Goal: Task Accomplishment & Management: Use online tool/utility

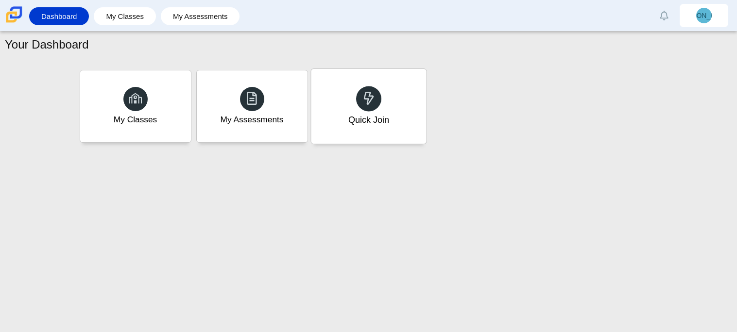
click at [356, 117] on div "Quick Join" at bounding box center [368, 120] width 41 height 13
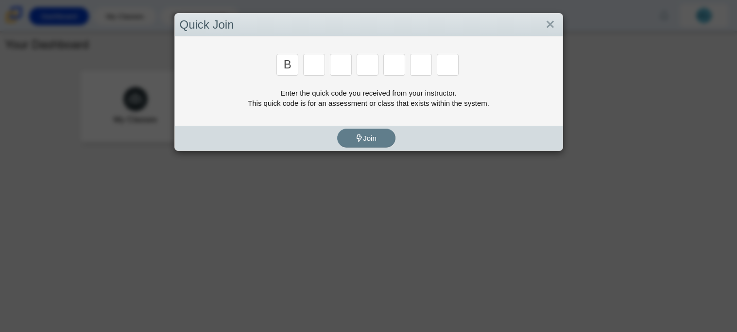
type input "b"
type input "m"
type input "3"
type input "5"
type input "3"
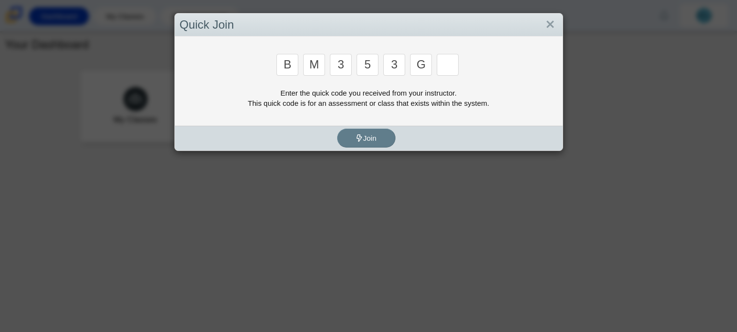
type input "g"
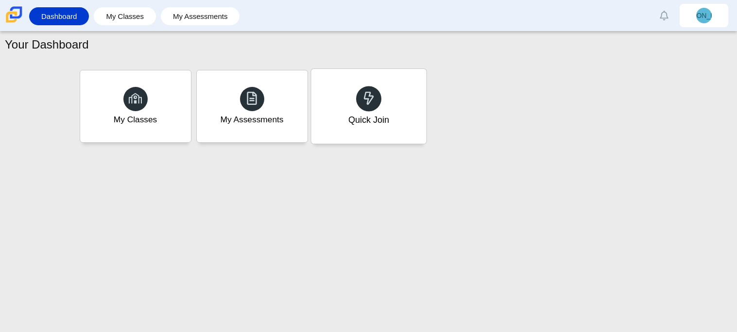
type input "b"
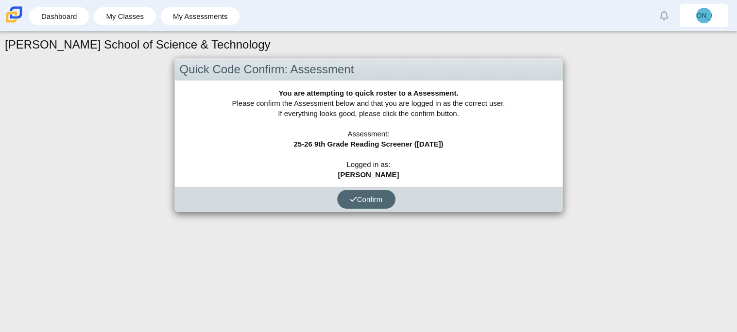
click at [351, 196] on icon "submit" at bounding box center [353, 199] width 7 height 7
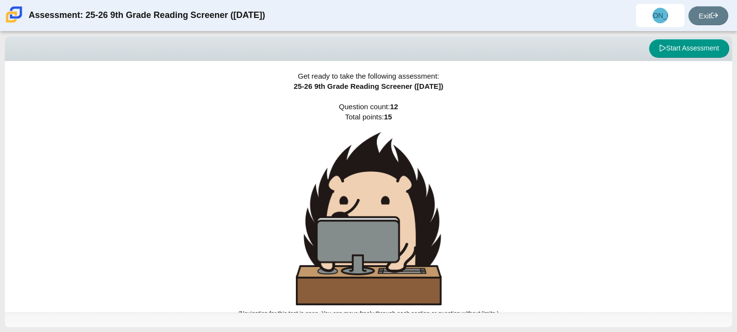
scroll to position [6, 0]
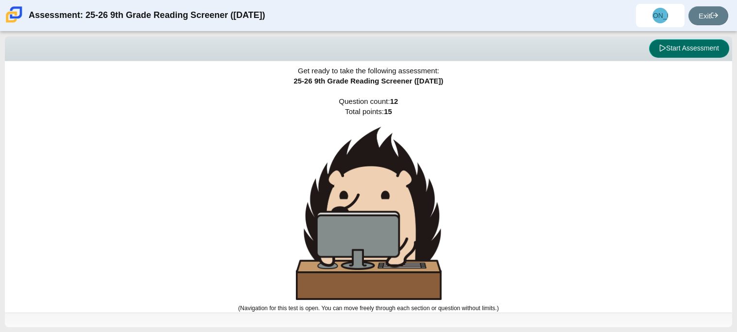
click at [667, 43] on button "Start Assessment" at bounding box center [689, 48] width 80 height 18
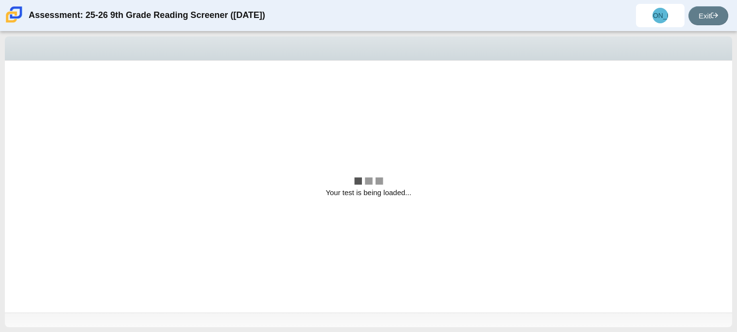
scroll to position [0, 0]
select select "ccc5b315-3c7c-471c-bf90-f22c8299c798"
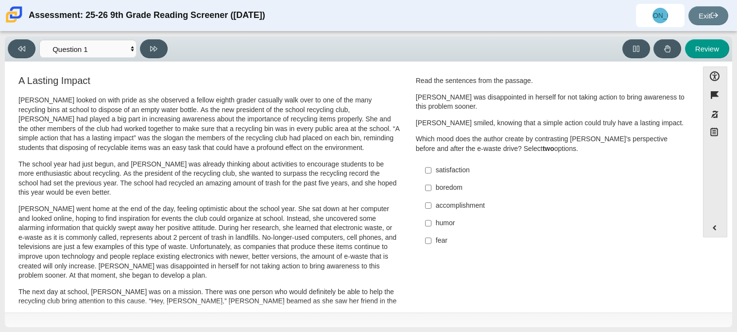
scroll to position [3, 0]
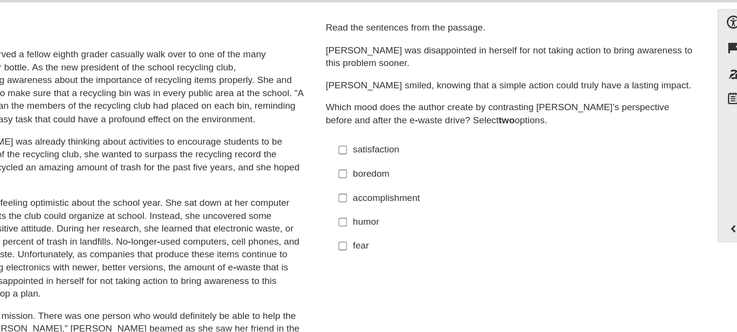
click at [442, 243] on div "fear" at bounding box center [558, 241] width 245 height 10
click at [432, 243] on input "fear fear" at bounding box center [428, 240] width 6 height 17
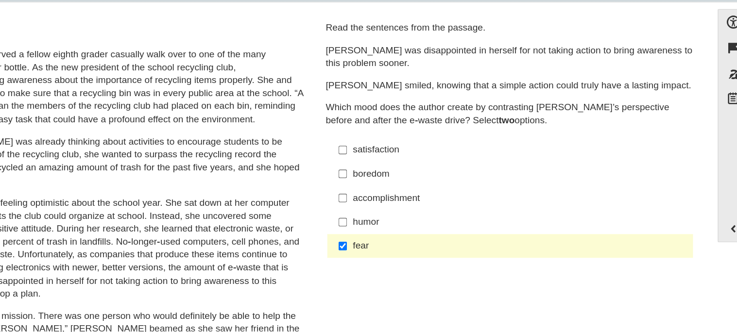
click at [442, 243] on div "fear" at bounding box center [558, 241] width 245 height 10
click at [432, 243] on input "fear fear" at bounding box center [428, 240] width 6 height 17
checkbox input "false"
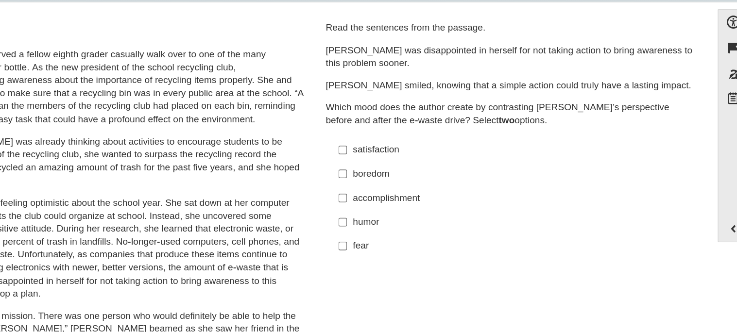
click at [440, 230] on label "humor humor" at bounding box center [552, 222] width 267 height 17
click at [432, 230] on input "humor humor" at bounding box center [428, 222] width 6 height 17
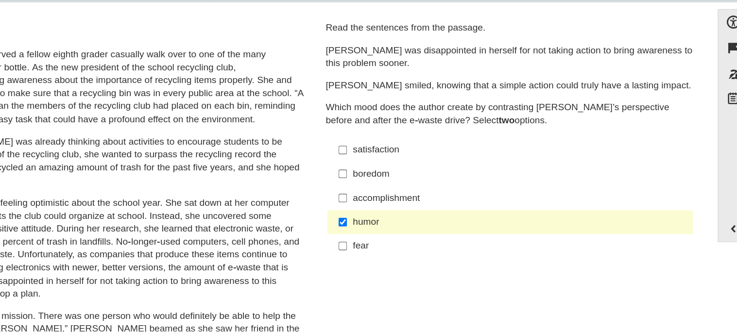
click at [441, 218] on div "humor" at bounding box center [558, 223] width 245 height 10
click at [432, 218] on input "humor humor" at bounding box center [428, 222] width 6 height 17
checkbox input "false"
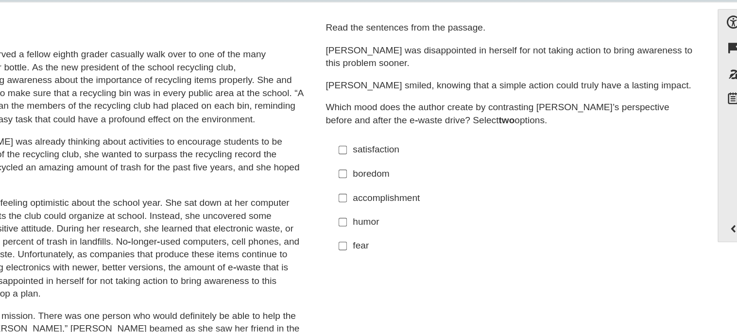
click at [429, 244] on label "fear fear" at bounding box center [552, 240] width 267 height 17
click at [429, 244] on input "fear fear" at bounding box center [428, 240] width 6 height 17
checkbox input "true"
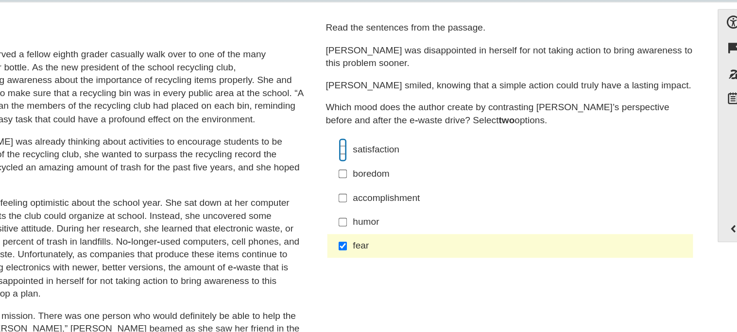
click at [425, 175] on input "satisfaction satisfaction" at bounding box center [428, 169] width 6 height 17
checkbox input "true"
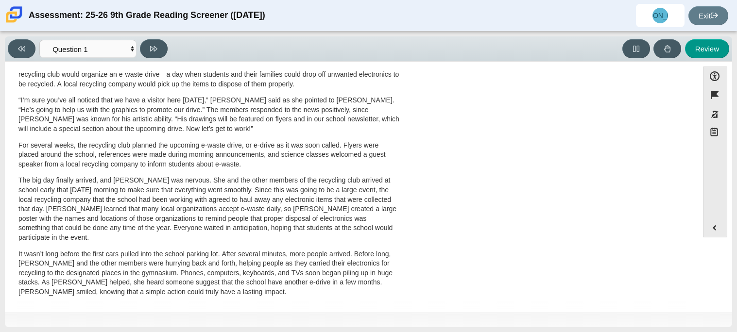
scroll to position [0, 0]
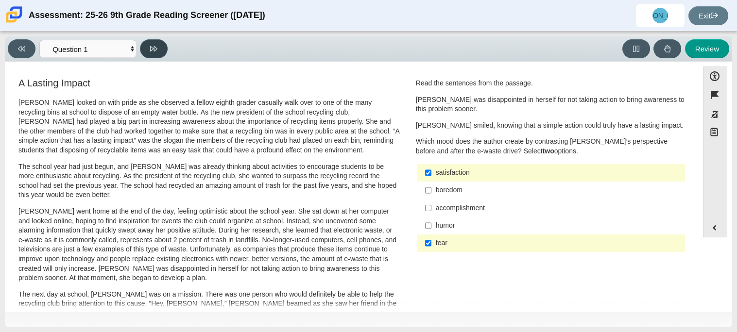
click at [168, 48] on button at bounding box center [154, 48] width 28 height 19
select select "0ff64528-ffd7-428d-b192-babfaadd44e8"
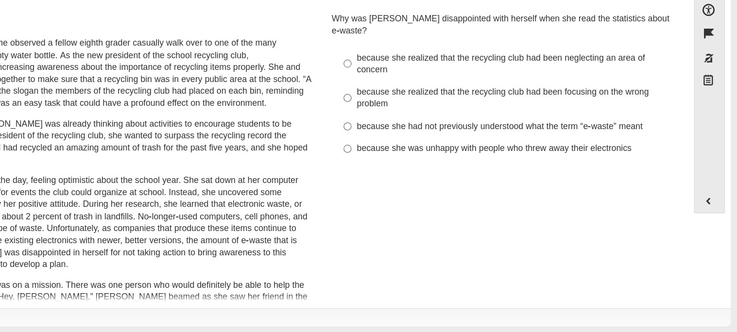
click at [438, 146] on div "because she realized that the recycling club had been focusing on the wrong pro…" at bounding box center [558, 146] width 245 height 19
click at [432, 146] on input "because she realized that the recycling club had been focusing on the wrong pro…" at bounding box center [428, 146] width 6 height 27
radio input "true"
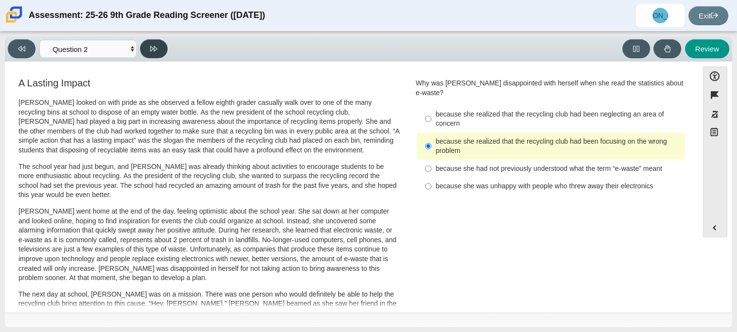
click at [154, 45] on icon at bounding box center [153, 48] width 7 height 7
select select "7ce3d843-6974-4858-901c-1ff39630e843"
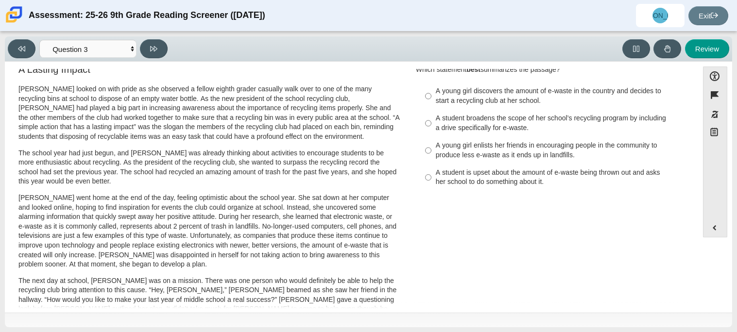
scroll to position [9, 0]
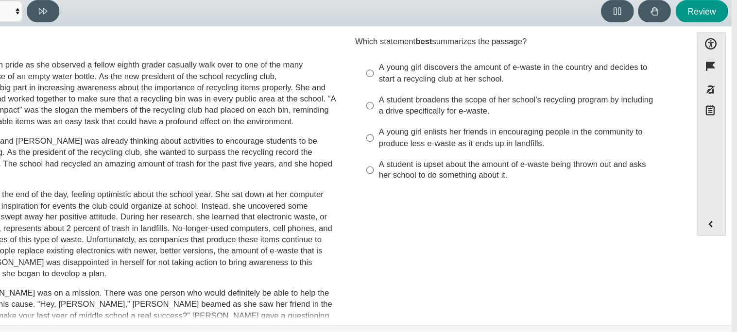
click at [518, 159] on div "A young girl enlists her friends in encouraging people in the community to prod…" at bounding box center [558, 155] width 245 height 19
click at [432, 159] on input "A young girl enlists her friends in encouraging people in the community to prod…" at bounding box center [428, 155] width 6 height 27
radio input "true"
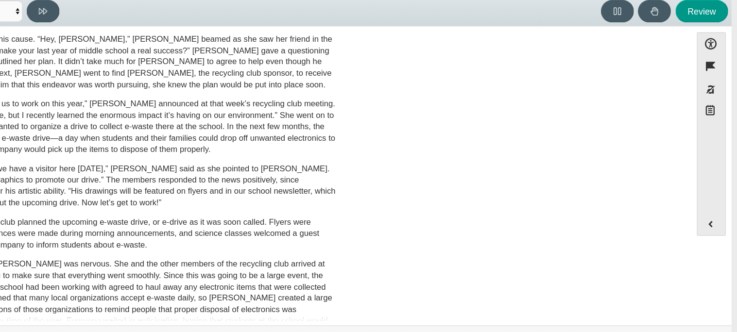
scroll to position [313, 0]
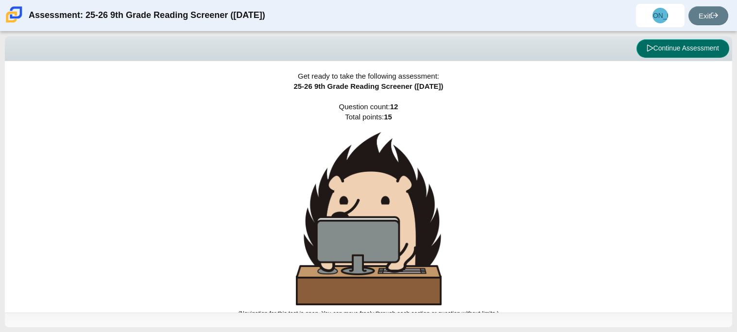
click at [676, 43] on button "Continue Assessment" at bounding box center [683, 48] width 93 height 18
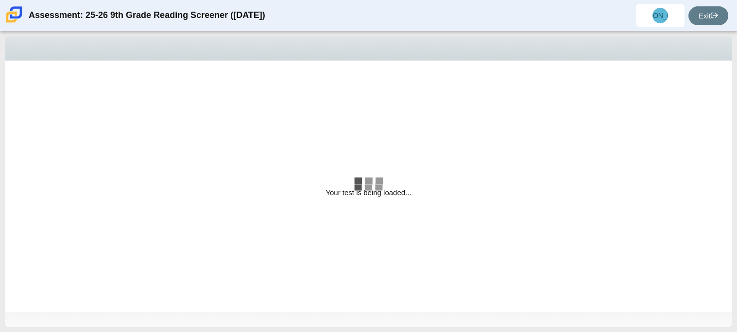
select select "7ce3d843-6974-4858-901c-1ff39630e843"
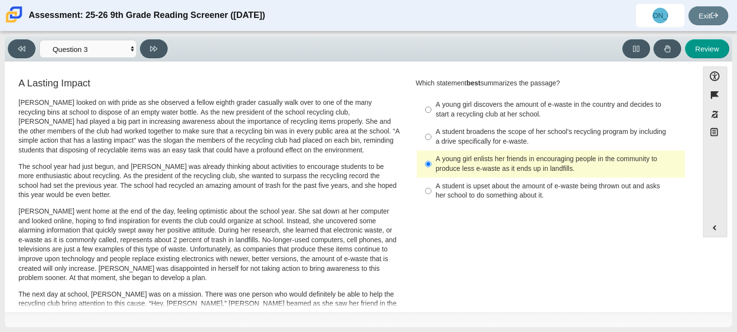
click at [608, 117] on div "A young girl discovers the amount of e-waste in the country and decides to star…" at bounding box center [558, 109] width 245 height 19
click at [432, 117] on input "A young girl discovers the amount of e-waste in the country and decides to star…" at bounding box center [428, 109] width 6 height 27
radio input "true"
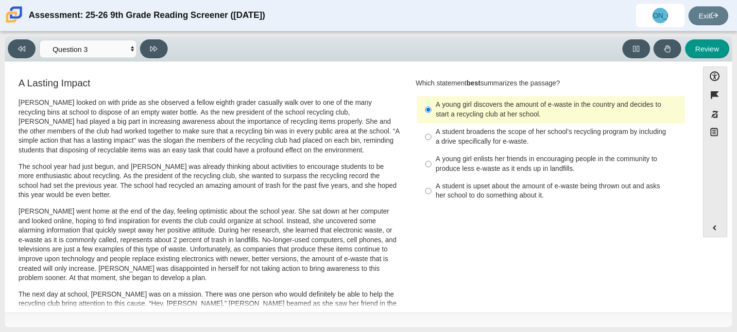
click at [559, 198] on div "A student is upset about the amount of e-waste being thrown out and asks her sc…" at bounding box center [558, 191] width 245 height 19
click at [432, 198] on input "A student is upset about the amount of e-waste being thrown out and asks her sc…" at bounding box center [428, 191] width 6 height 27
radio input "true"
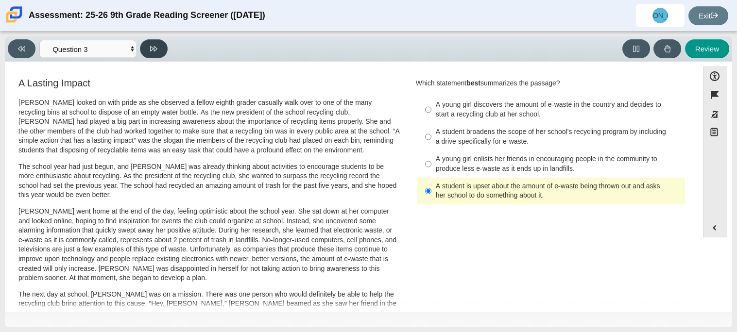
click at [163, 48] on button at bounding box center [154, 48] width 28 height 19
select select "ca9ea0f1-49c5-4bd1-83b0-472c18652b42"
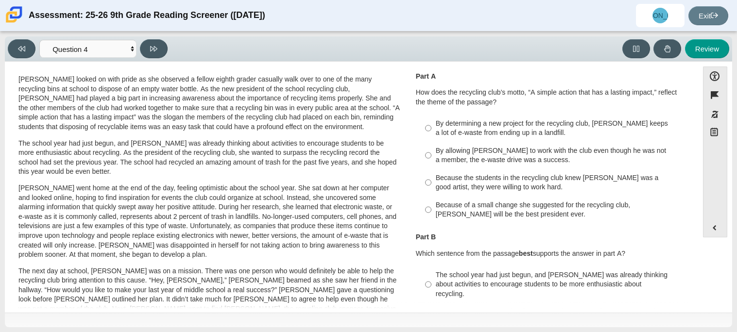
scroll to position [37, 0]
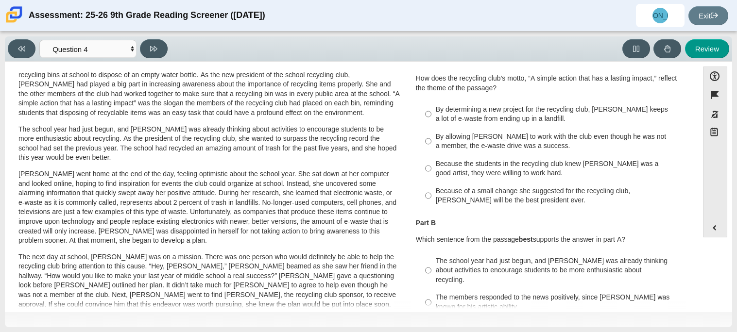
click at [504, 133] on div "By allowing Juan Carlos to work with the club even though he was not a member, …" at bounding box center [558, 141] width 245 height 19
click at [432, 133] on input "By allowing Juan Carlos to work with the club even though he was not a member, …" at bounding box center [428, 141] width 6 height 27
radio input "true"
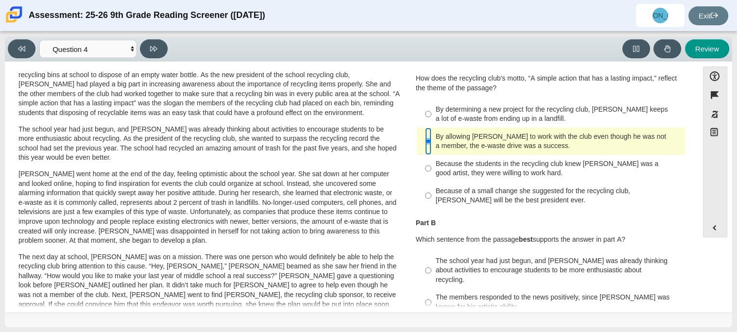
scroll to position [0, 0]
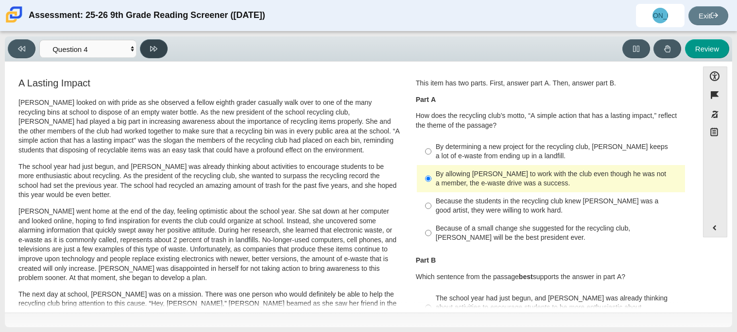
click at [160, 48] on button at bounding box center [154, 48] width 28 height 19
select select "e41f1a79-e29f-4095-8030-a53364015bed"
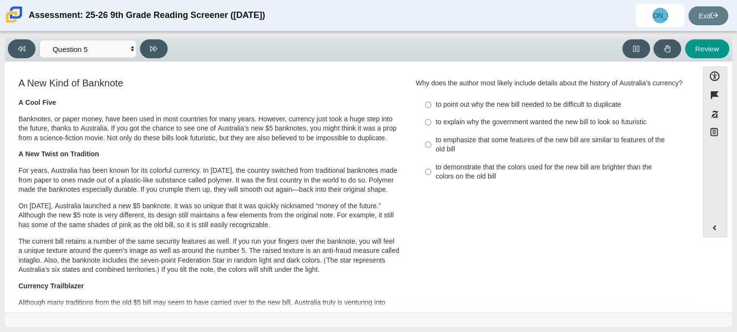
click at [493, 146] on div "to emphasize that some features of the new bill are similar to features of the …" at bounding box center [558, 145] width 245 height 19
click at [432, 146] on input "to emphasize that some features of the new bill are similar to features of the …" at bounding box center [428, 144] width 6 height 27
radio input "true"
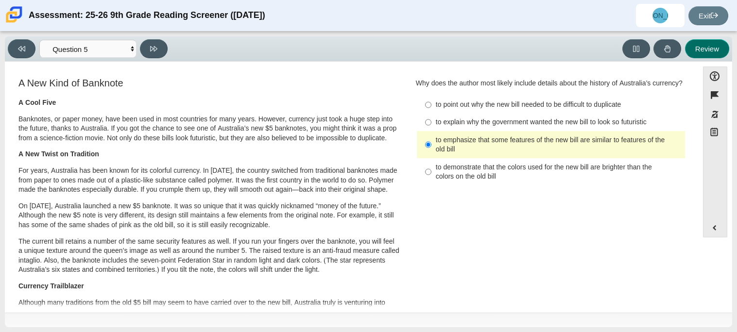
click at [705, 40] on button "Review" at bounding box center [707, 48] width 44 height 19
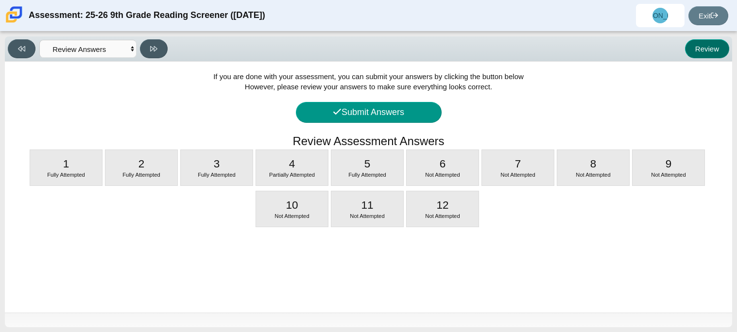
click at [705, 40] on button "Review" at bounding box center [707, 48] width 44 height 19
click at [704, 43] on button "Review" at bounding box center [707, 48] width 44 height 19
click at [20, 52] on button at bounding box center [22, 48] width 28 height 19
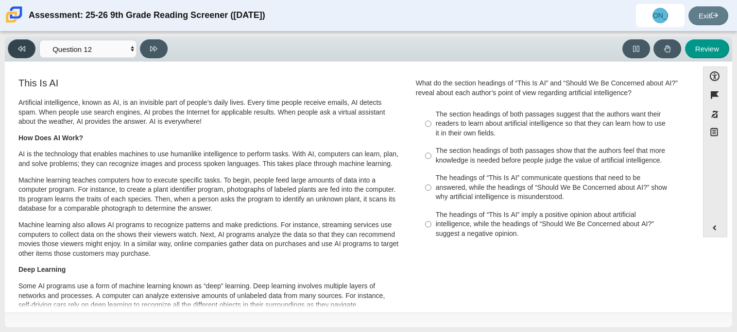
click at [27, 52] on button at bounding box center [22, 48] width 28 height 19
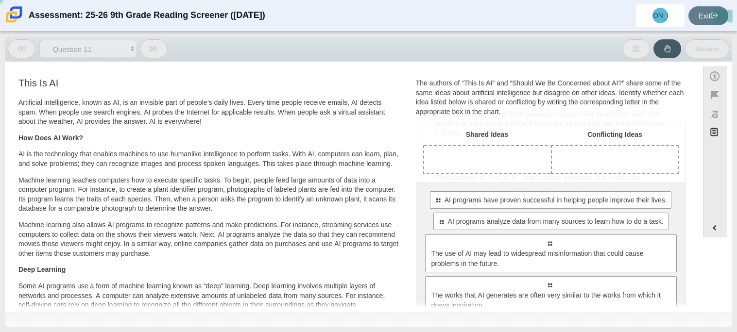
click at [27, 52] on button at bounding box center [22, 48] width 28 height 19
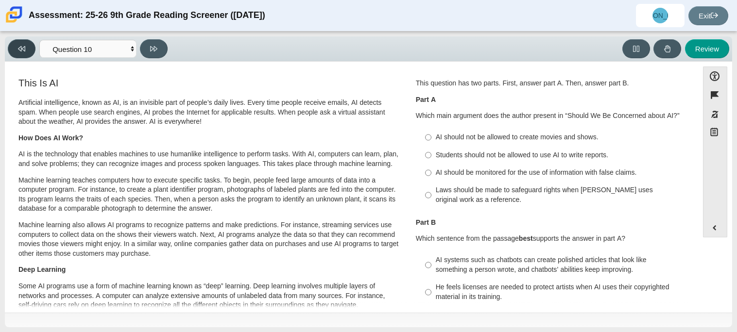
click at [27, 52] on button at bounding box center [22, 48] width 28 height 19
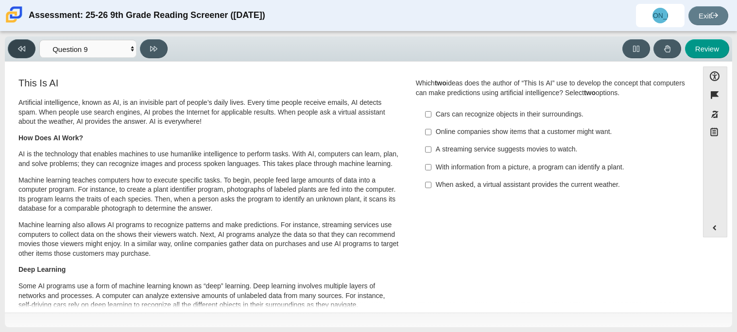
click at [27, 52] on button at bounding box center [22, 48] width 28 height 19
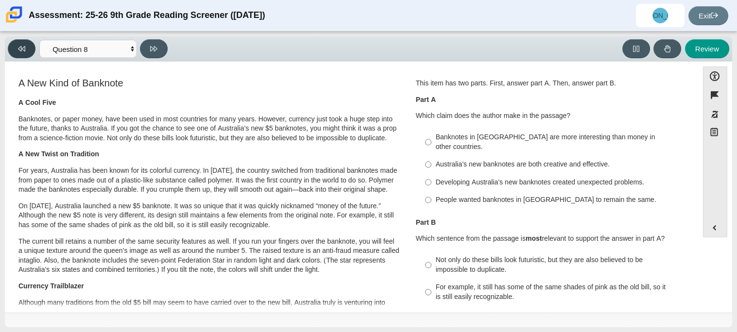
click at [27, 52] on button at bounding box center [22, 48] width 28 height 19
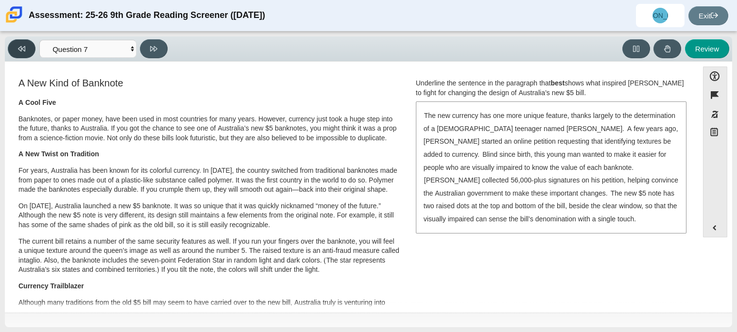
click at [27, 52] on button at bounding box center [22, 48] width 28 height 19
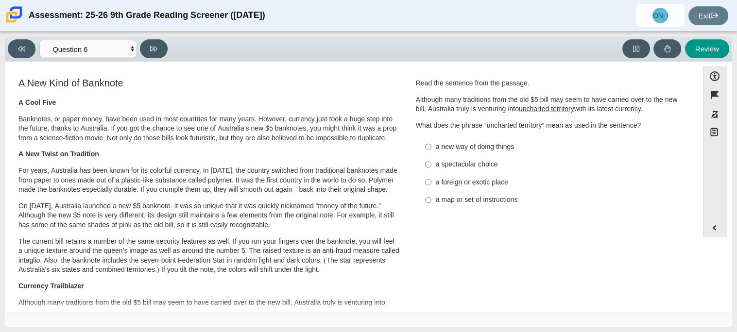
click at [37, 62] on div "Accessibility options Close Color scheme Font size Zoom Change the background a…" at bounding box center [369, 187] width 728 height 251
click at [34, 58] on div "Viewing Question 6 of 12 in Pacing Mode Questions Question 1 Question 2 Questio…" at bounding box center [90, 48] width 164 height 19
click at [32, 56] on div "Viewing Question 6 of 12 in Pacing Mode Questions Question 1 Question 2 Questio…" at bounding box center [90, 48] width 164 height 19
click at [32, 55] on button at bounding box center [22, 48] width 28 height 19
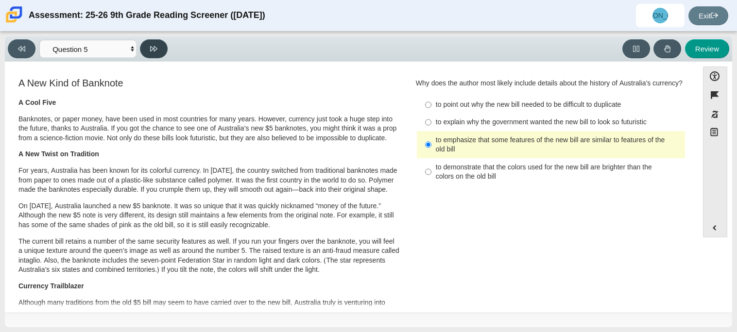
click at [141, 47] on button at bounding box center [154, 48] width 28 height 19
select select "69146e31-7b3d-4a3e-9ce6-f30c24342ae0"
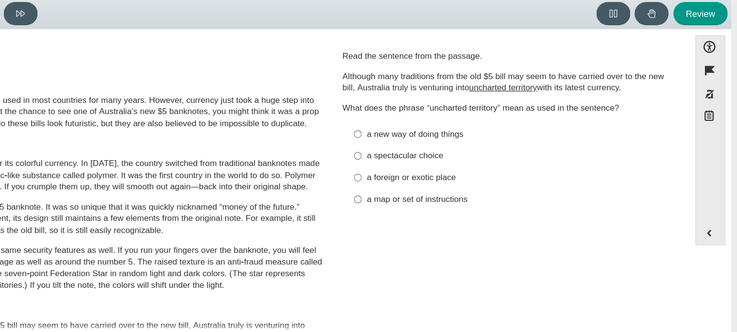
click at [467, 183] on div "a foreign or exotic place" at bounding box center [558, 183] width 245 height 10
click at [432, 183] on input "a foreign or exotic place a foreign or exotic place" at bounding box center [428, 182] width 6 height 17
radio input "true"
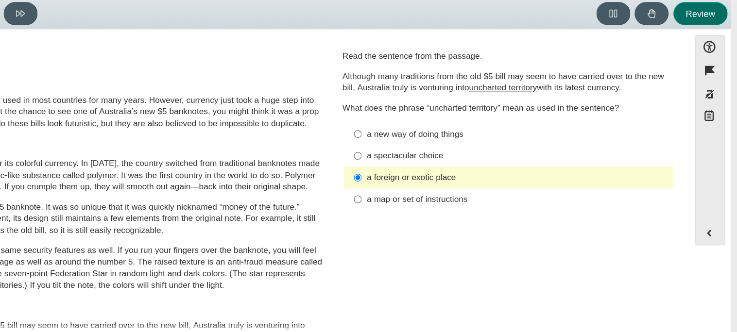
click at [691, 55] on button "Review" at bounding box center [707, 48] width 44 height 19
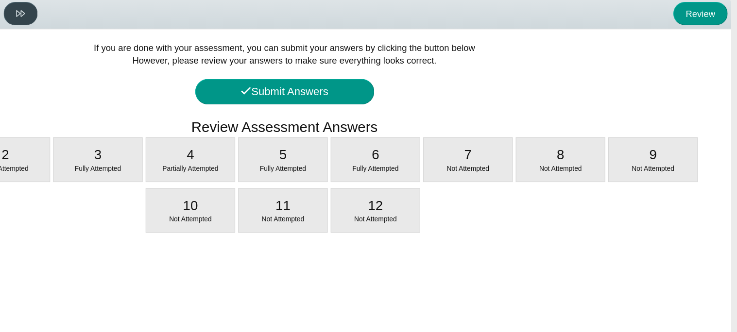
click at [150, 51] on icon at bounding box center [153, 48] width 7 height 7
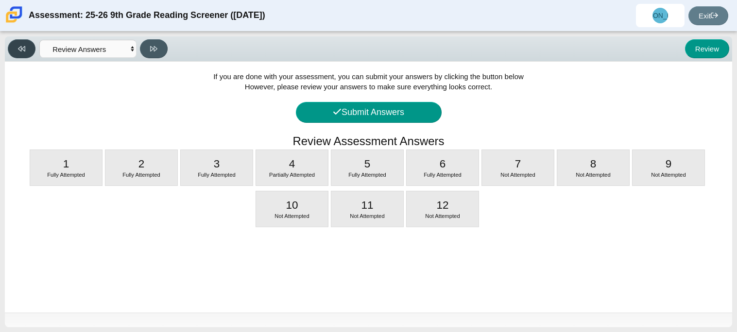
click at [14, 50] on button at bounding box center [22, 48] width 28 height 19
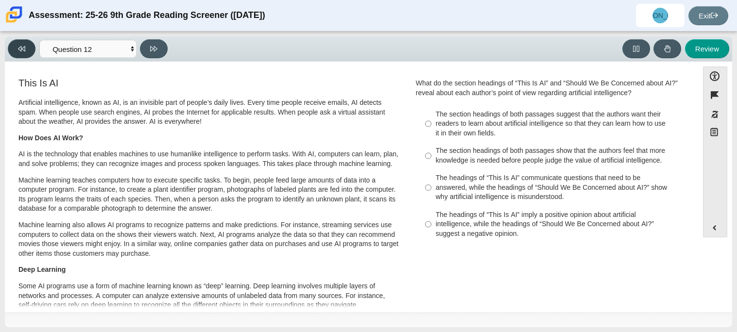
click at [14, 50] on button at bounding box center [22, 48] width 28 height 19
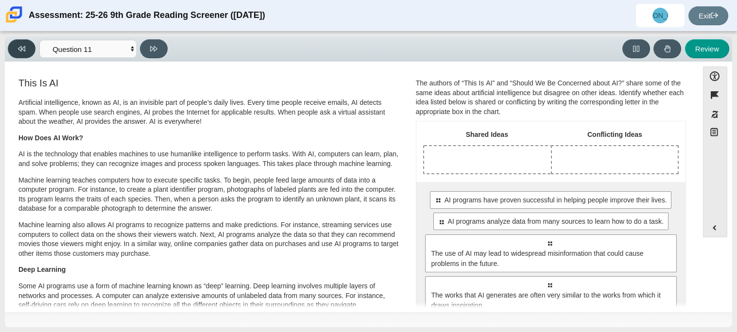
click at [14, 50] on button at bounding box center [22, 48] width 28 height 19
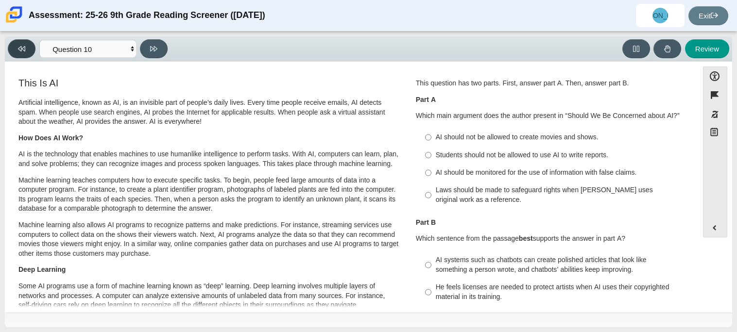
click at [14, 50] on button at bounding box center [22, 48] width 28 height 19
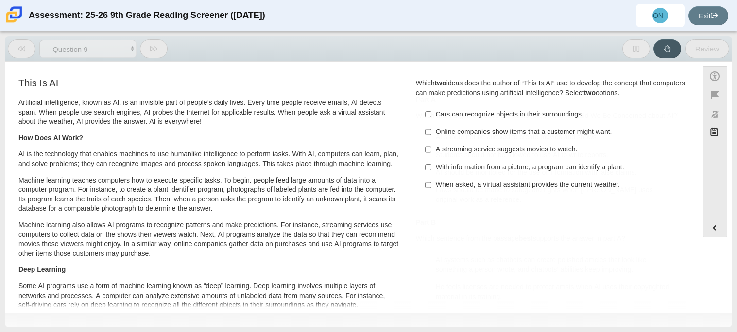
click at [14, 50] on button at bounding box center [22, 48] width 28 height 19
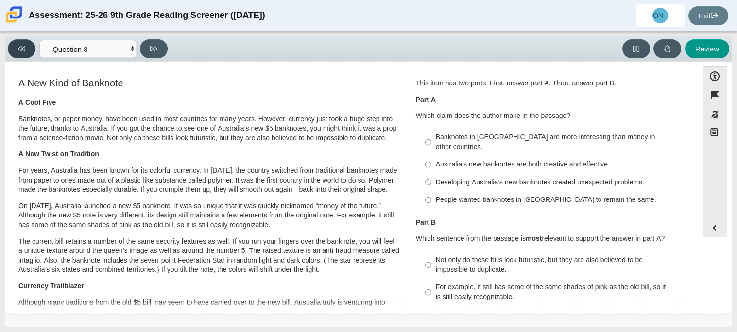
click at [14, 50] on button at bounding box center [22, 48] width 28 height 19
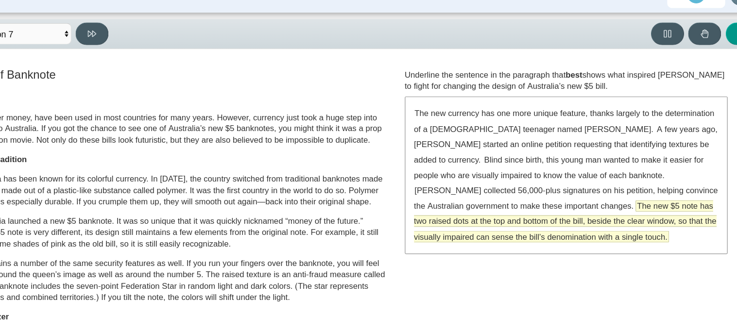
click at [559, 191] on span "The new $5 note has two raised dots at the top and bottom of the bill, beside t…" at bounding box center [551, 206] width 254 height 35
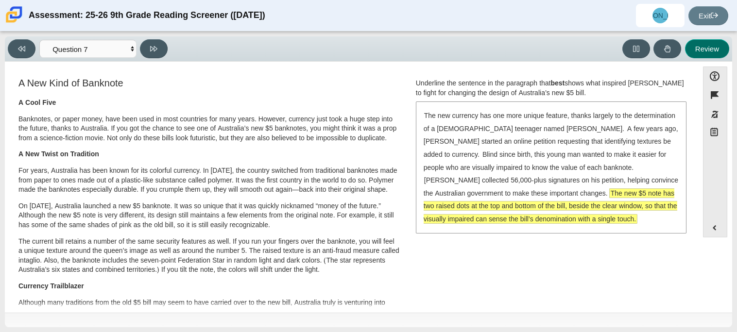
click at [721, 43] on button "Review" at bounding box center [707, 48] width 44 height 19
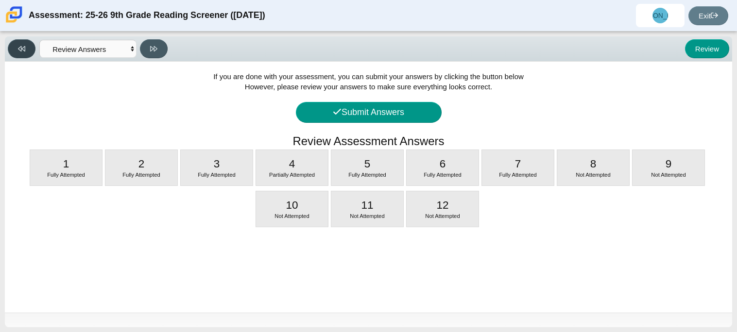
click at [35, 52] on button at bounding box center [22, 48] width 28 height 19
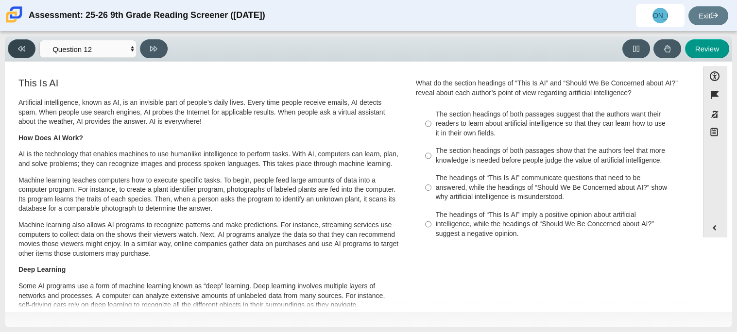
click at [35, 52] on button at bounding box center [22, 48] width 28 height 19
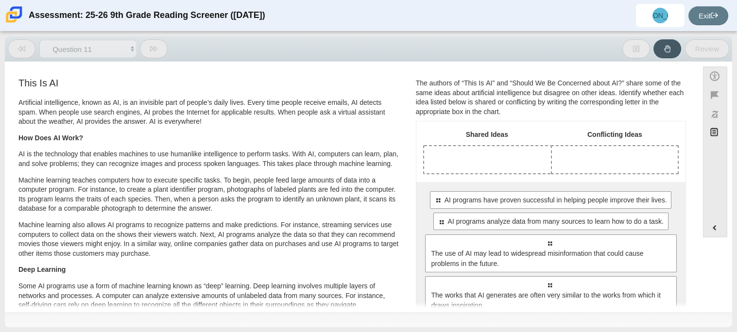
click at [35, 52] on button at bounding box center [22, 48] width 28 height 19
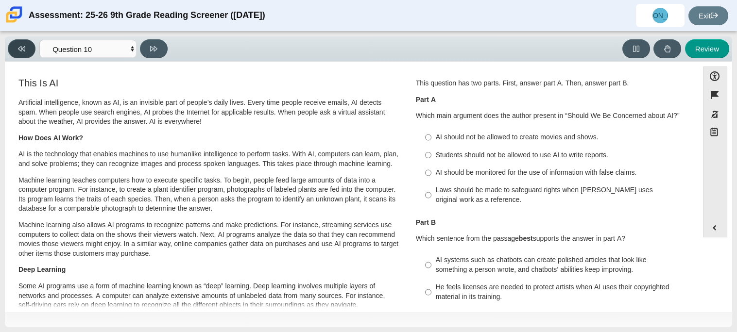
click at [35, 52] on button at bounding box center [22, 48] width 28 height 19
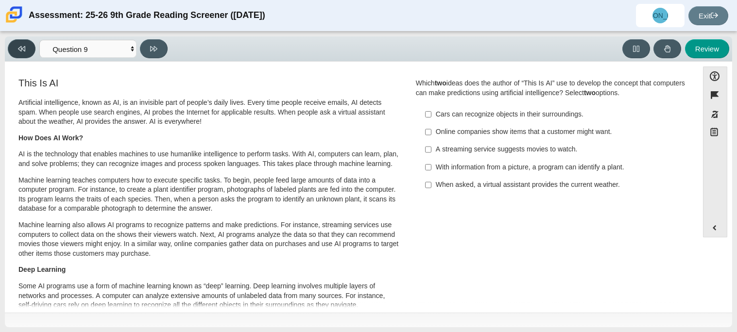
click at [35, 52] on button at bounding box center [22, 48] width 28 height 19
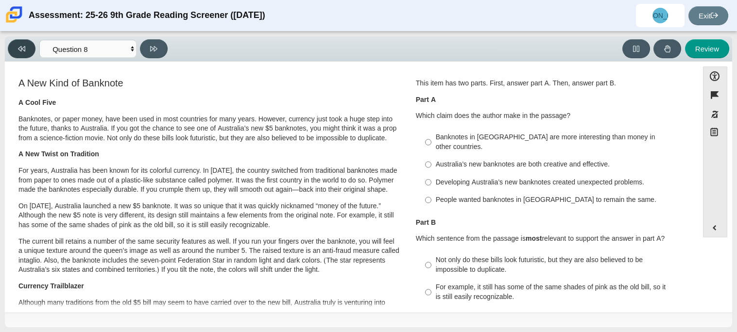
click at [35, 52] on button at bounding box center [22, 48] width 28 height 19
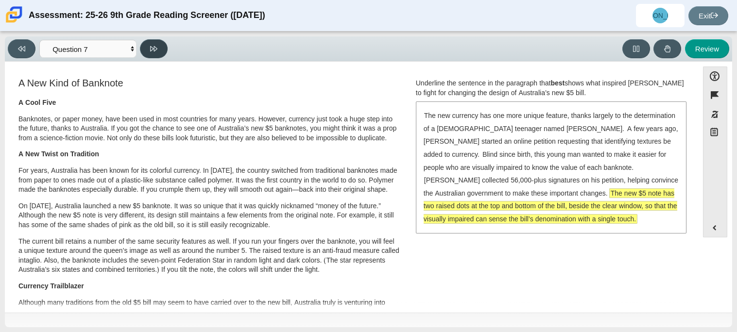
click at [161, 47] on button at bounding box center [154, 48] width 28 height 19
select select "ea8338c2-a6a3-418e-a305-2b963b54a290"
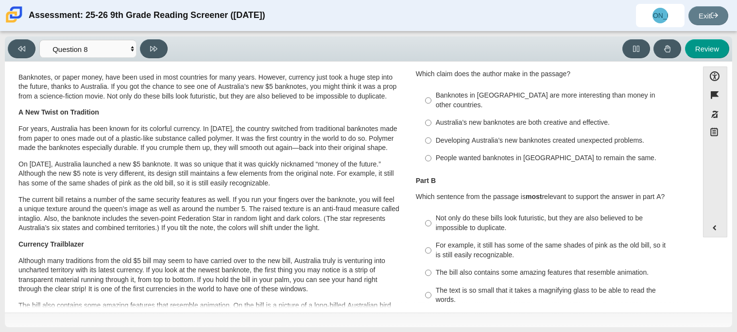
scroll to position [42, 0]
click at [427, 116] on input "Australia’s new banknotes are both creative and effective. Australia’s new bank…" at bounding box center [428, 122] width 6 height 17
radio input "true"
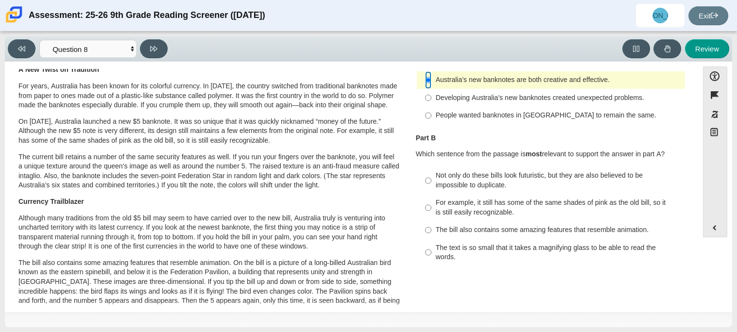
scroll to position [88, 0]
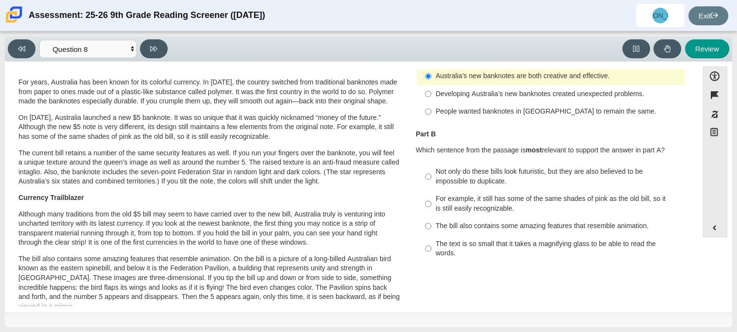
click at [490, 194] on div "For example, it still has some of the same shades of pink as the old bill, so i…" at bounding box center [558, 203] width 245 height 19
click at [432, 194] on input "For example, it still has some of the same shades of pink as the old bill, so i…" at bounding box center [428, 204] width 6 height 27
radio input "true"
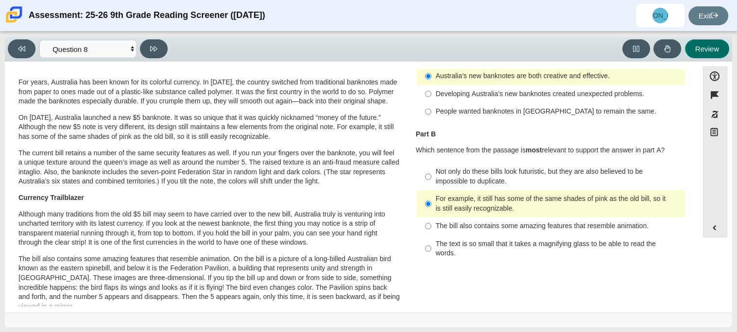
click at [708, 44] on button "Review" at bounding box center [707, 48] width 44 height 19
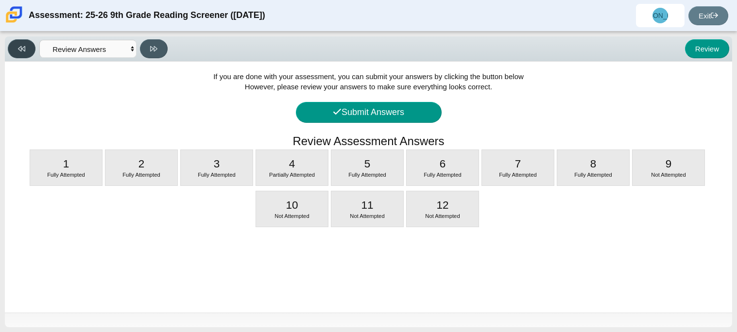
click at [28, 48] on button at bounding box center [22, 48] width 28 height 19
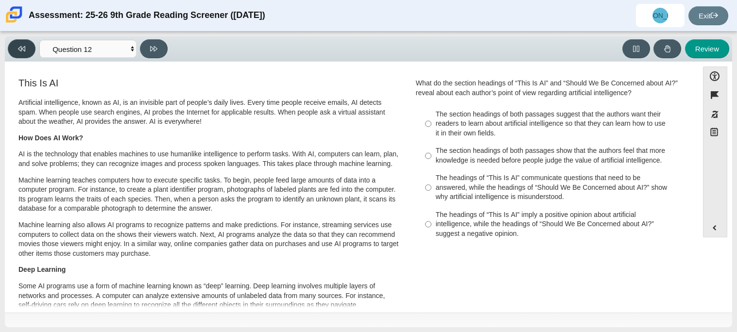
click at [28, 48] on button at bounding box center [22, 48] width 28 height 19
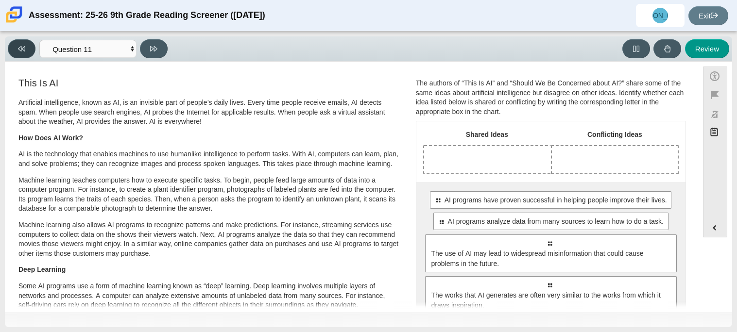
click at [28, 48] on button at bounding box center [22, 48] width 28 height 19
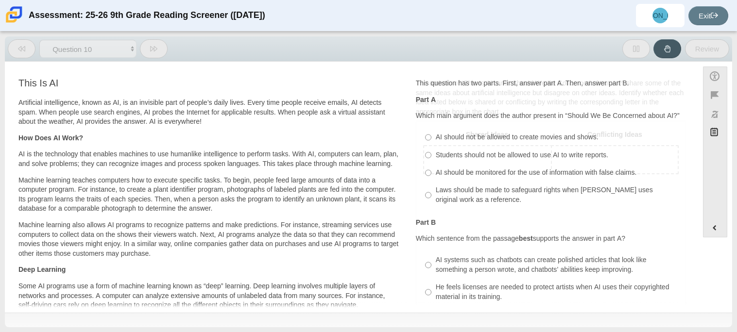
click at [28, 48] on button at bounding box center [22, 48] width 28 height 19
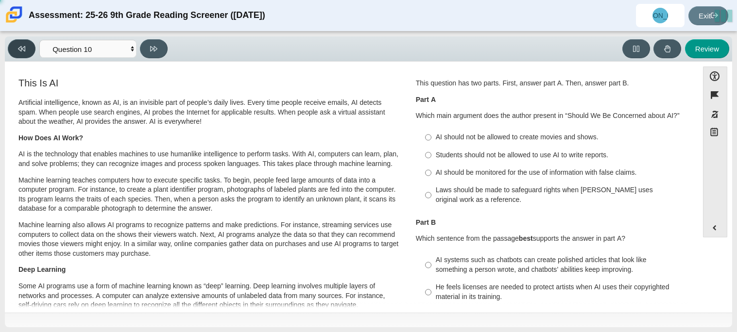
select select "89f058d6-b15c-4ef5-a4b3-fdaffb8868b6"
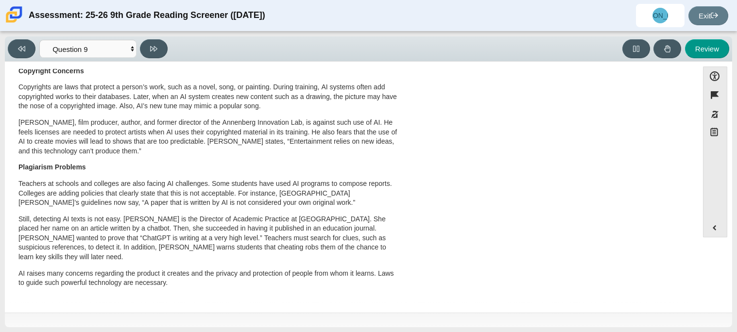
scroll to position [0, 0]
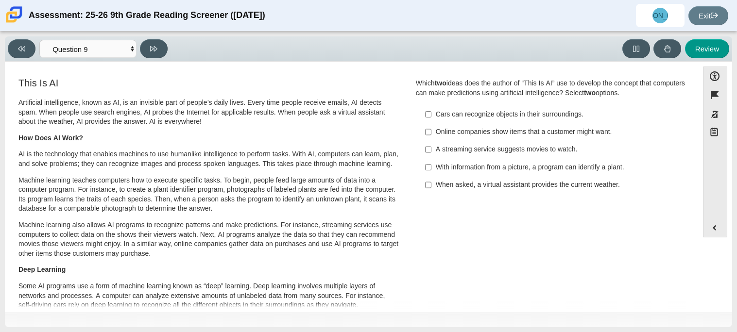
click at [428, 121] on label "Cars can recognize objects in their surroundings. Cars can recognize objects in…" at bounding box center [552, 113] width 267 height 17
click at [428, 121] on input "Cars can recognize objects in their surroundings. Cars can recognize objects in…" at bounding box center [428, 113] width 6 height 17
checkbox input "true"
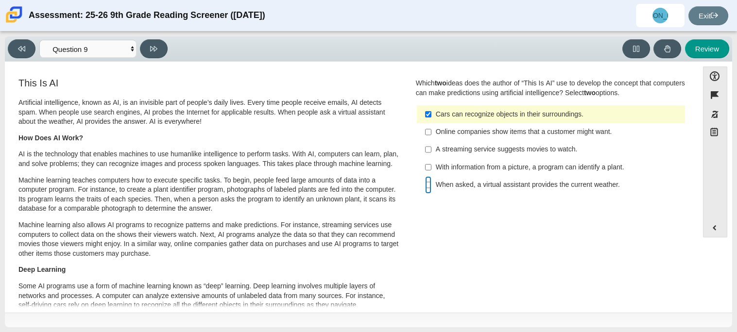
click at [428, 189] on input "When asked, a virtual assistant provides the current weather. When asked, a vir…" at bounding box center [428, 184] width 6 height 17
checkbox input "true"
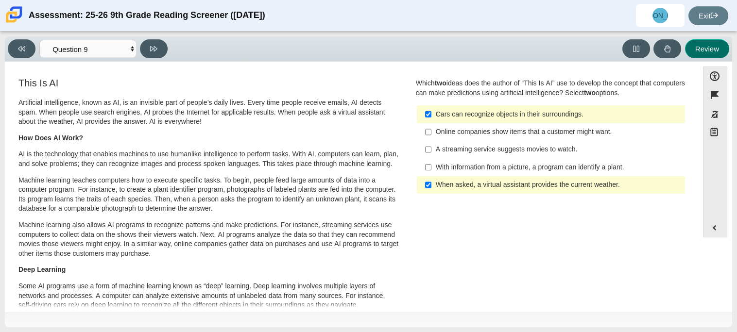
click at [720, 44] on button "Review" at bounding box center [707, 48] width 44 height 19
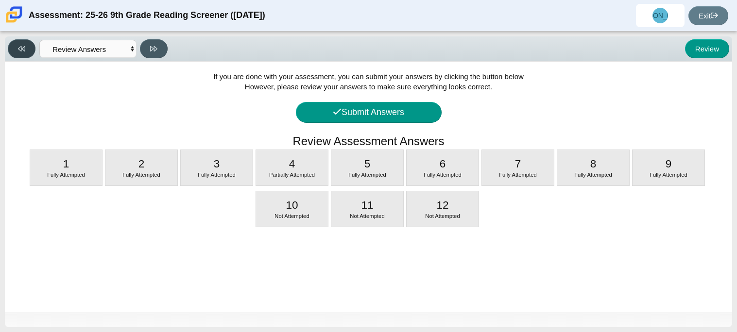
click at [17, 56] on button at bounding box center [22, 48] width 28 height 19
select select "c3effed4-44ce-4a19-bd96-1787f34e9b4c"
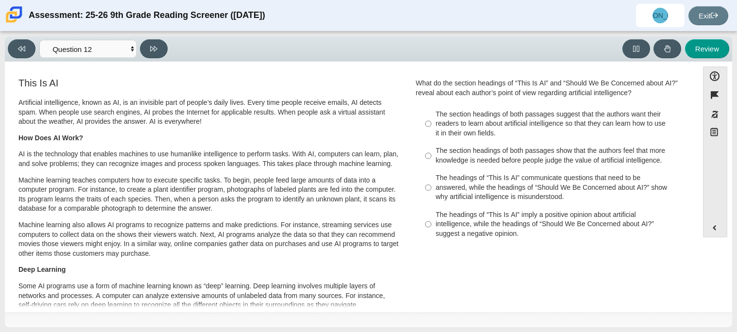
click at [436, 185] on div "The headings of “This Is AI” communicate questions that need to be answered, wh…" at bounding box center [558, 188] width 245 height 29
click at [432, 185] on input "The headings of “This Is AI” communicate questions that need to be answered, wh…" at bounding box center [428, 188] width 6 height 37
radio input "true"
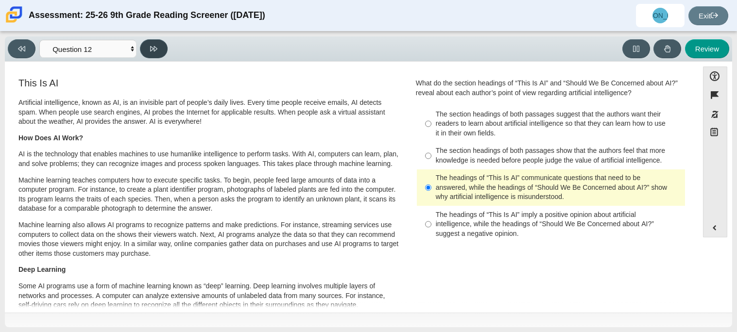
click at [163, 47] on button at bounding box center [154, 48] width 28 height 19
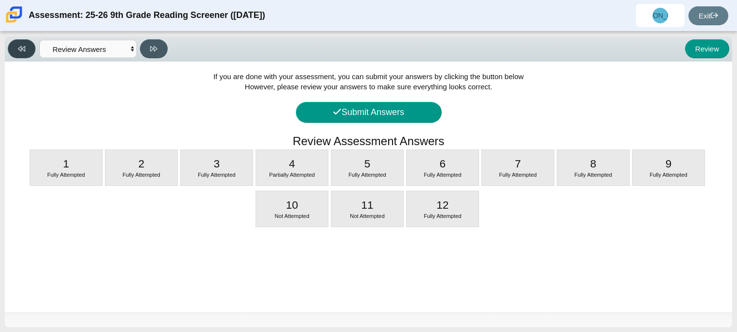
click at [13, 56] on button at bounding box center [22, 48] width 28 height 19
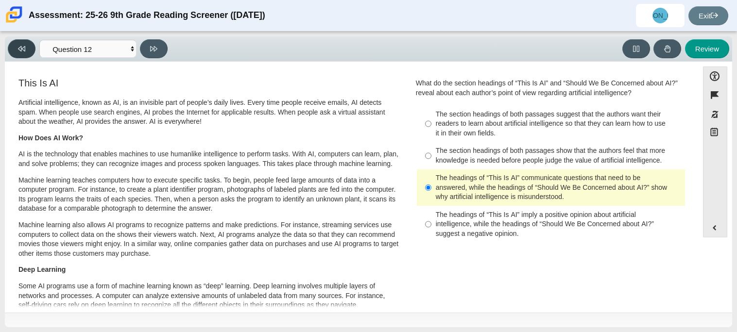
click at [13, 56] on button at bounding box center [22, 48] width 28 height 19
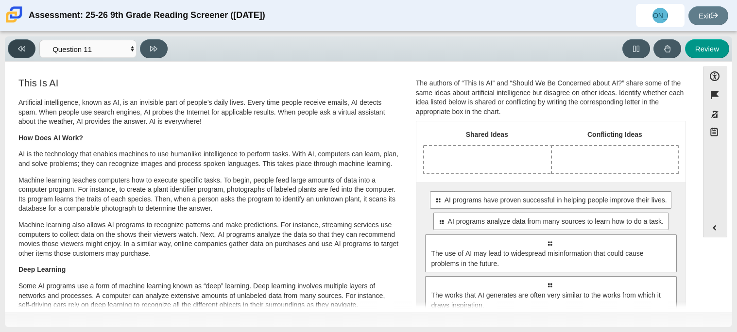
click at [13, 56] on button at bounding box center [22, 48] width 28 height 19
select select "cdf3c14e-a918-44d1-9b63-3db0fa81641e"
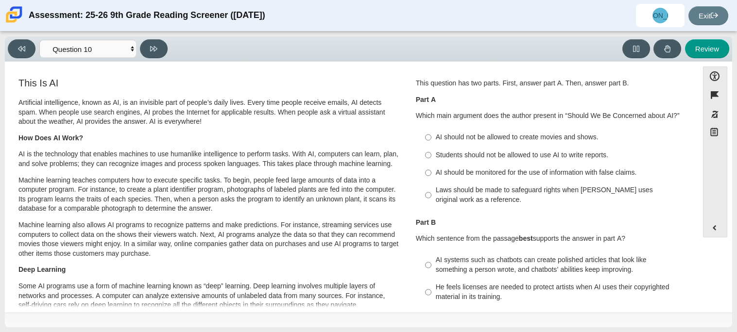
click at [482, 143] on label "AI should not be allowed to create movies and shows. AI should not be allowed t…" at bounding box center [552, 137] width 267 height 17
click at [432, 143] on input "AI should not be allowed to create movies and shows. AI should not be allowed t…" at bounding box center [428, 137] width 6 height 17
radio input "true"
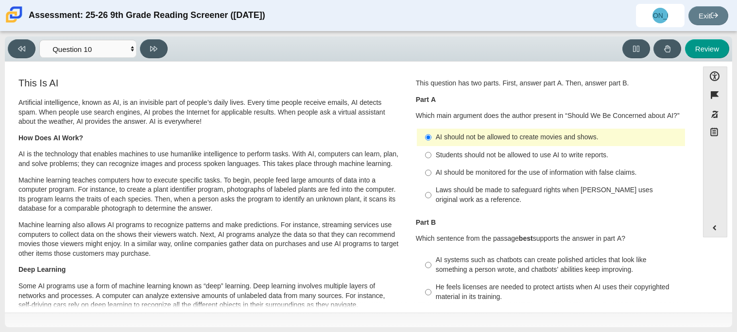
click at [465, 172] on div "AI should be monitored for the use of information with false claims." at bounding box center [558, 173] width 245 height 10
click at [432, 172] on input "AI should be monitored for the use of information with false claims. AI should …" at bounding box center [428, 172] width 6 height 17
radio input "true"
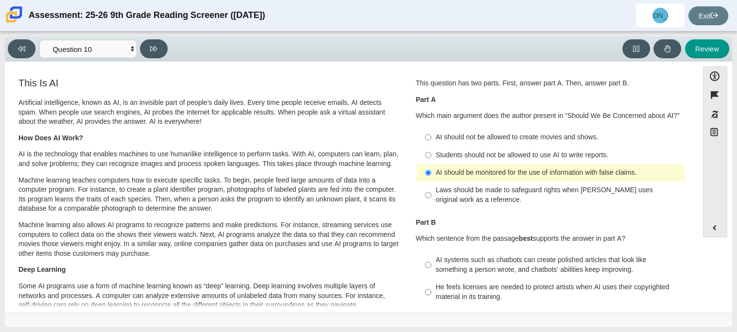
click at [445, 141] on div "AI should not be allowed to create movies and shows." at bounding box center [558, 138] width 245 height 10
click at [432, 141] on input "AI should not be allowed to create movies and shows. AI should not be allowed t…" at bounding box center [428, 137] width 6 height 17
radio input "true"
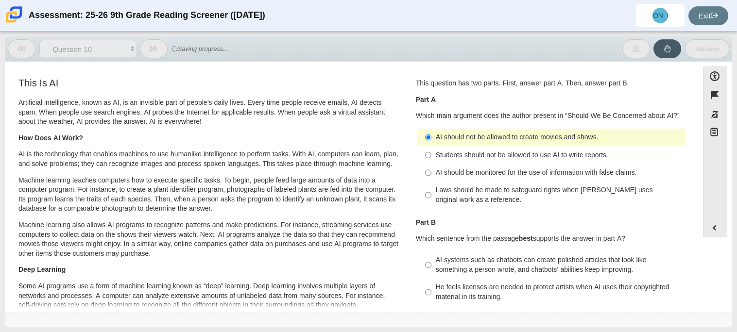
click at [443, 159] on div "Students should not be allowed to use AI to write reports." at bounding box center [558, 156] width 245 height 10
click at [432, 159] on input "Students should not be allowed to use AI to write reports. Students should not …" at bounding box center [428, 154] width 6 height 17
radio input "true"
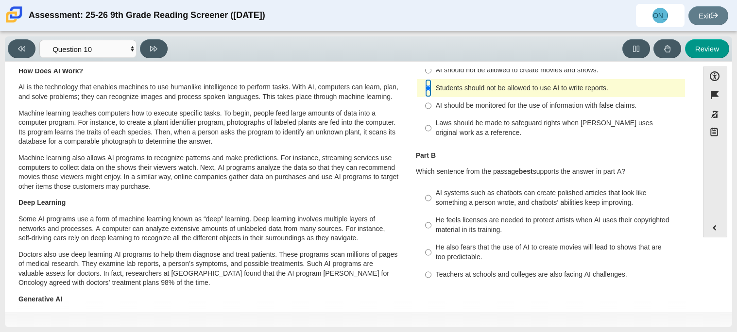
scroll to position [70, 0]
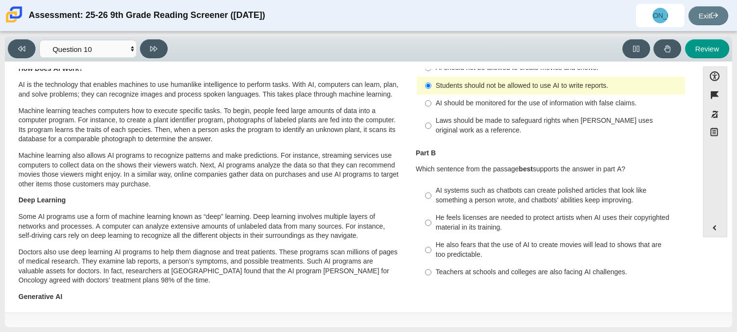
click at [455, 103] on div "AI should be monitored for the use of information with false claims." at bounding box center [558, 104] width 245 height 10
click at [432, 103] on input "AI should be monitored for the use of information with false claims. AI should …" at bounding box center [428, 103] width 6 height 17
radio input "true"
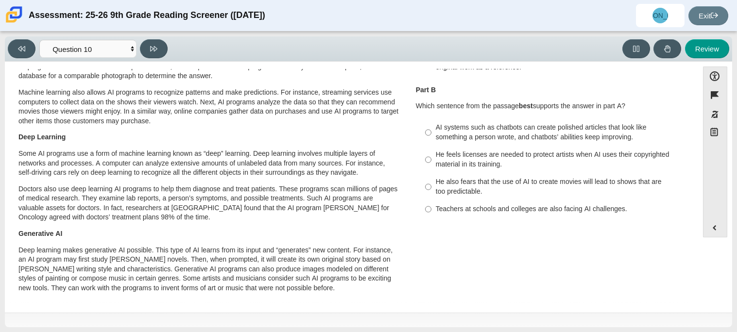
scroll to position [134, 0]
click at [477, 152] on div "He feels licenses are needed to protect artists when AI uses their copyrighted …" at bounding box center [558, 158] width 245 height 19
click at [432, 152] on input "He feels licenses are needed to protect artists when AI uses their copyrighted …" at bounding box center [428, 158] width 6 height 27
radio input "true"
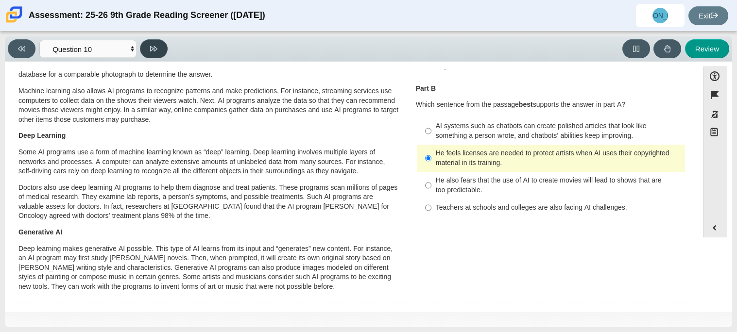
click at [152, 42] on button at bounding box center [154, 48] width 28 height 19
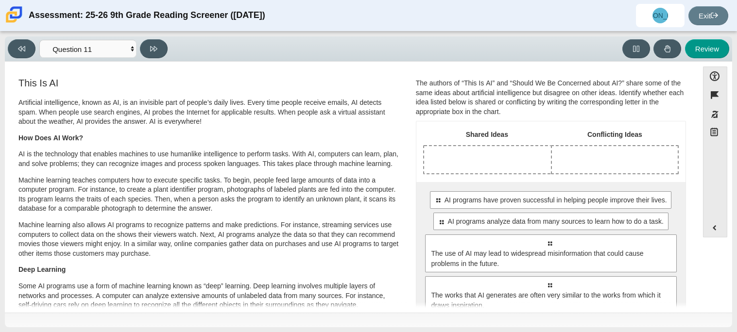
scroll to position [14, 0]
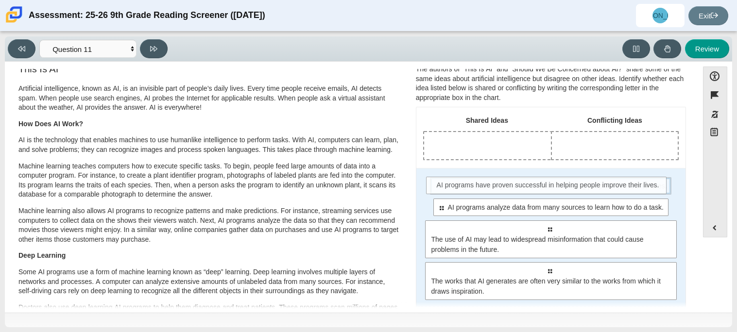
click at [496, 192] on div "Select to move response to a response input area. AI programs have proven succe…" at bounding box center [551, 185] width 242 height 17
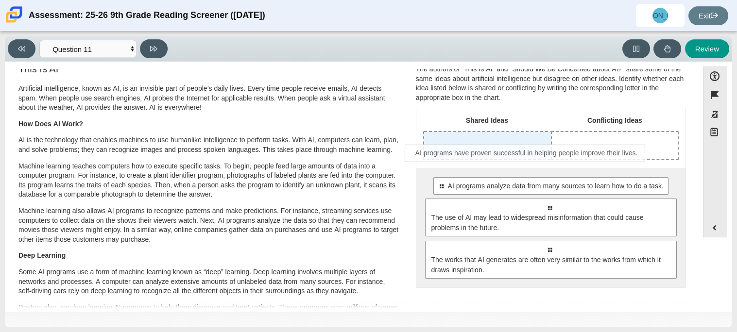
drag, startPoint x: 496, startPoint y: 192, endPoint x: 474, endPoint y: 159, distance: 39.2
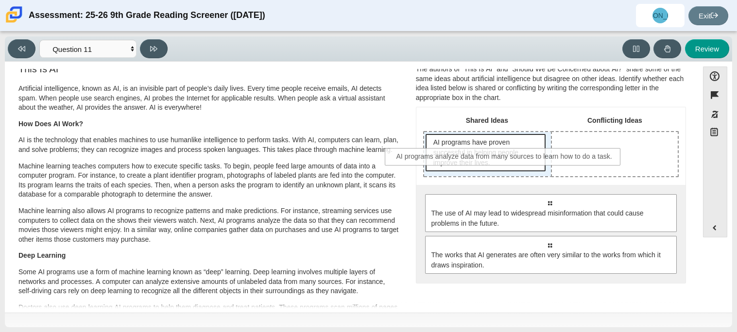
drag, startPoint x: 468, startPoint y: 209, endPoint x: 425, endPoint y: 163, distance: 62.6
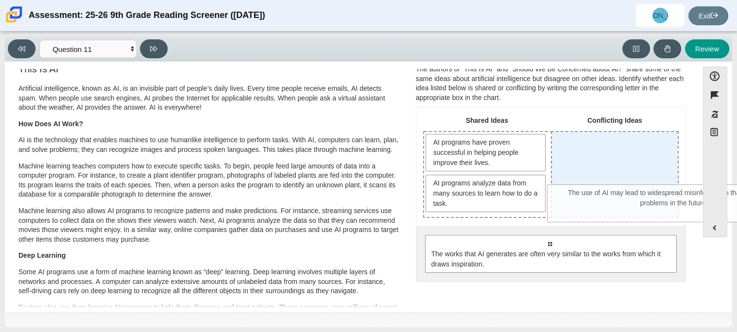
drag, startPoint x: 443, startPoint y: 238, endPoint x: 568, endPoint y: 189, distance: 134.4
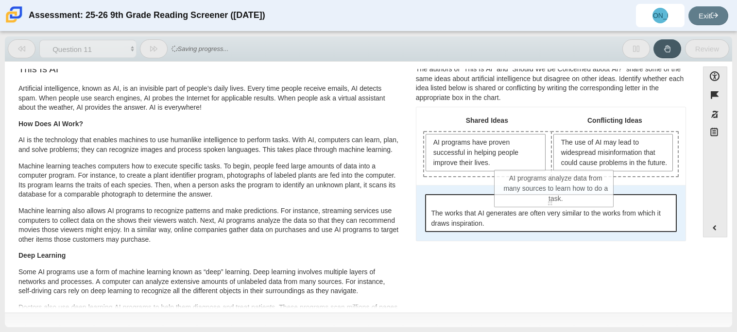
drag, startPoint x: 501, startPoint y: 208, endPoint x: 573, endPoint y: 204, distance: 71.6
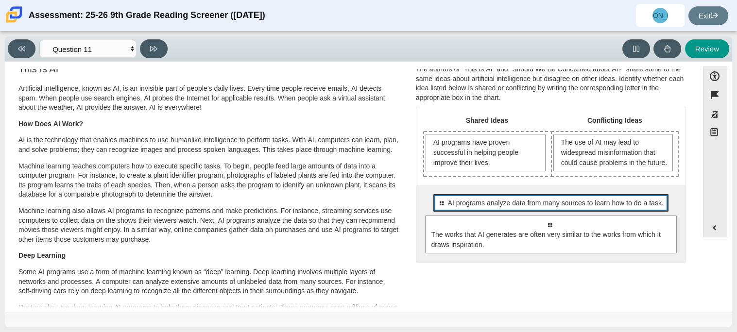
drag, startPoint x: 553, startPoint y: 224, endPoint x: 521, endPoint y: 216, distance: 32.4
click at [521, 216] on div "Select to move response to a response input area. AI programs analyze data from…" at bounding box center [551, 224] width 269 height 78
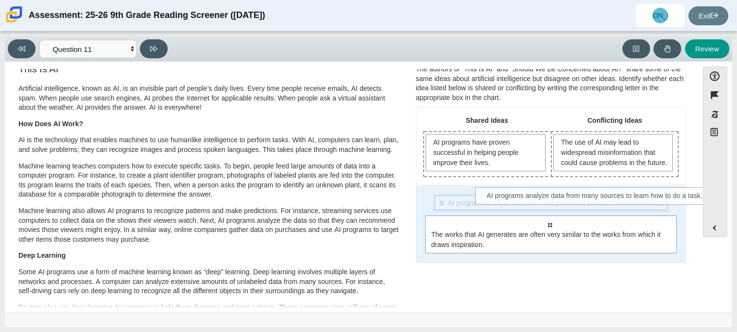
drag, startPoint x: 521, startPoint y: 216, endPoint x: 571, endPoint y: 197, distance: 53.1
click at [571, 197] on div "Select to move response to a response input area. AI programs analyze data from…" at bounding box center [551, 224] width 269 height 78
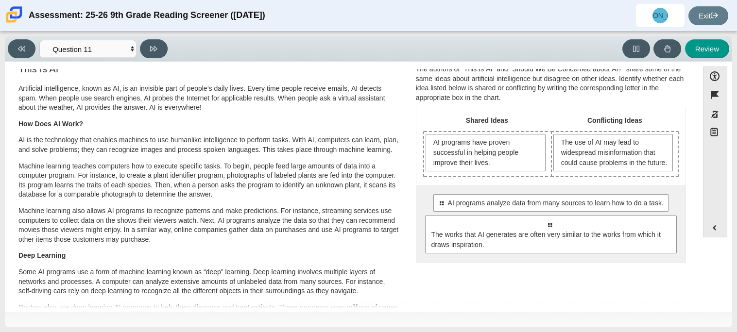
click at [570, 200] on div "Select to move response to a response input area. AI programs analyze data from…" at bounding box center [551, 224] width 269 height 78
click at [569, 202] on div "Select to move response to a response input area. AI programs analyze data from…" at bounding box center [551, 224] width 269 height 78
click at [569, 203] on div "Select to move response to a response input area. AI programs analyze data from…" at bounding box center [551, 224] width 269 height 78
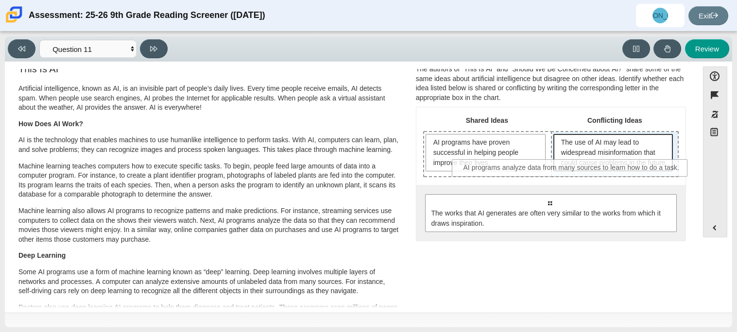
drag, startPoint x: 567, startPoint y: 208, endPoint x: 590, endPoint y: 164, distance: 49.8
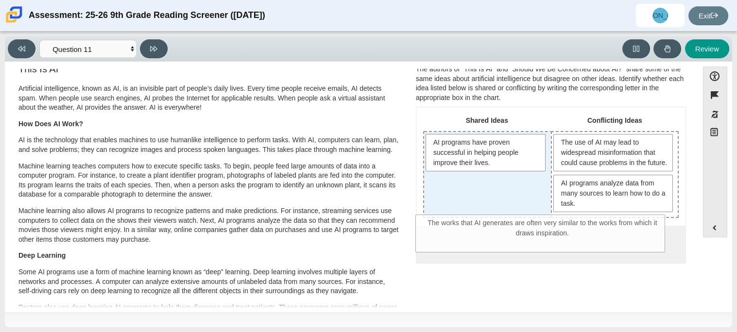
drag, startPoint x: 522, startPoint y: 254, endPoint x: 515, endPoint y: 224, distance: 30.4
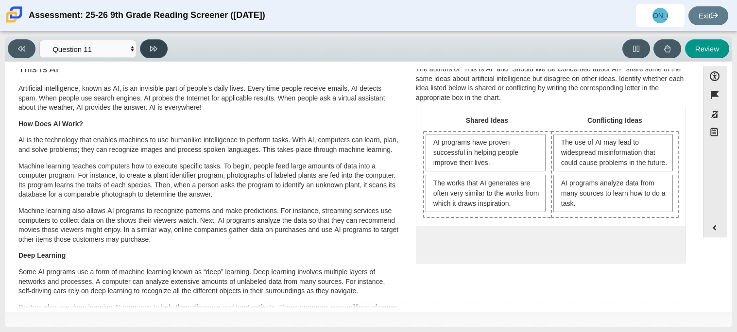
click at [148, 57] on button at bounding box center [154, 48] width 28 height 19
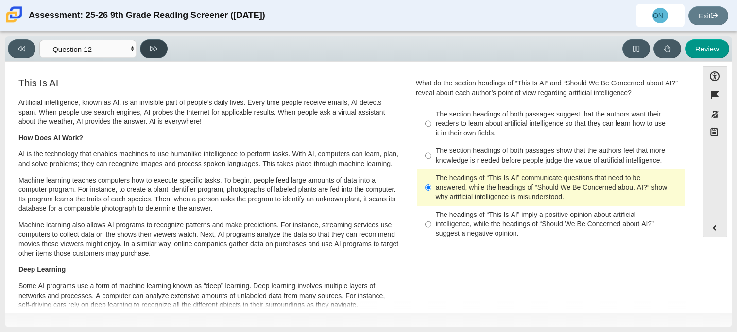
click at [148, 57] on button at bounding box center [154, 48] width 28 height 19
select select "review"
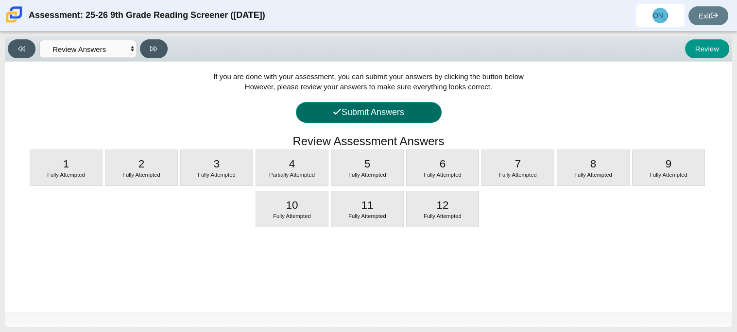
click at [310, 112] on button "Submit Answers" at bounding box center [369, 112] width 146 height 21
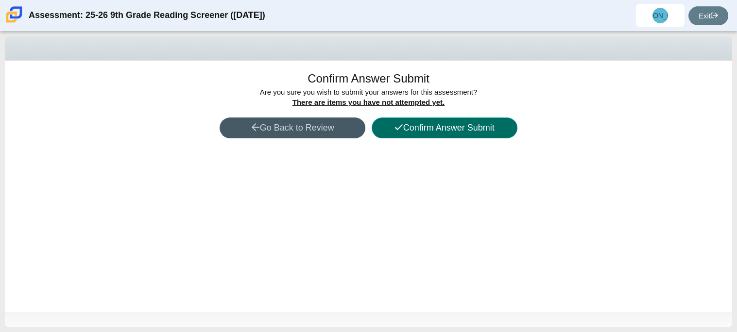
click at [411, 118] on button "Confirm Answer Submit" at bounding box center [445, 128] width 146 height 21
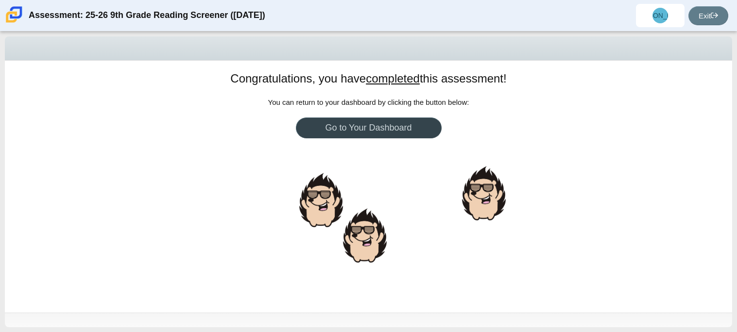
click at [401, 129] on div at bounding box center [400, 129] width 2 height 2
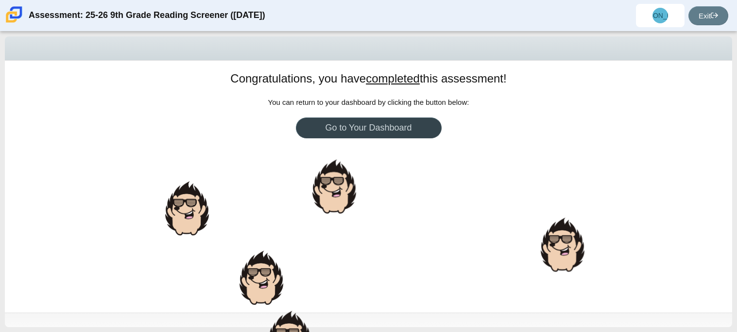
click at [401, 129] on link "Go to Your Dashboard" at bounding box center [369, 128] width 146 height 21
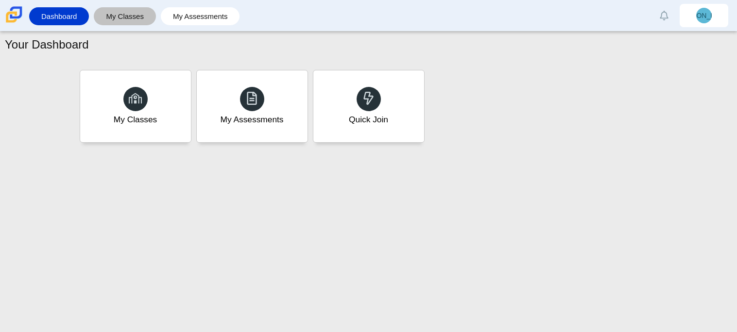
click at [111, 16] on link "My Classes" at bounding box center [125, 16] width 52 height 18
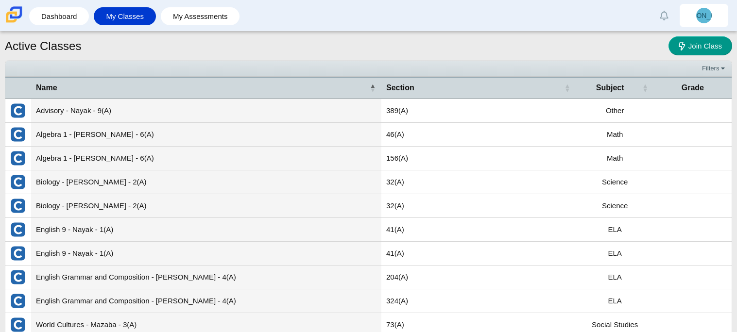
click at [159, 16] on li "My Classes" at bounding box center [127, 16] width 67 height 22
click at [173, 23] on link "My Assessments" at bounding box center [201, 16] width 70 height 18
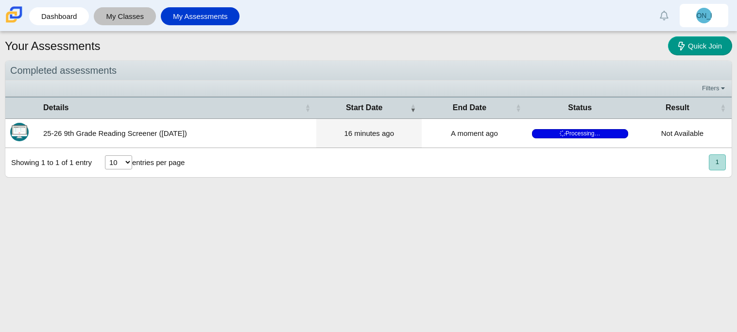
click at [105, 19] on link "My Classes" at bounding box center [125, 16] width 52 height 18
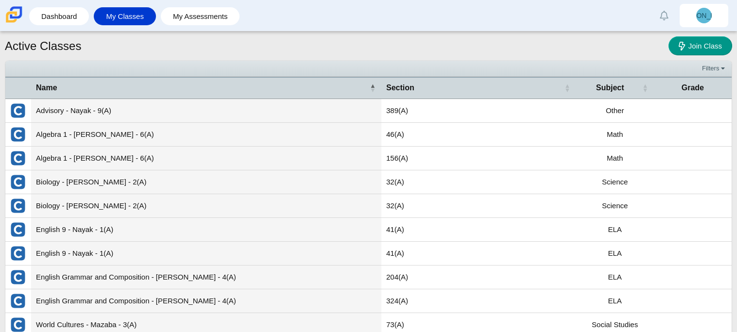
click at [49, 27] on li "Dashboard" at bounding box center [61, 16] width 65 height 22
click at [49, 23] on link "Dashboard" at bounding box center [59, 16] width 50 height 18
